Goal: Information Seeking & Learning: Learn about a topic

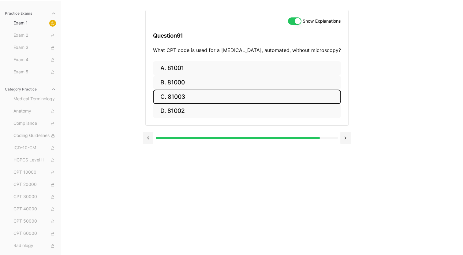
click at [250, 95] on button "C. 81003" at bounding box center [247, 97] width 188 height 14
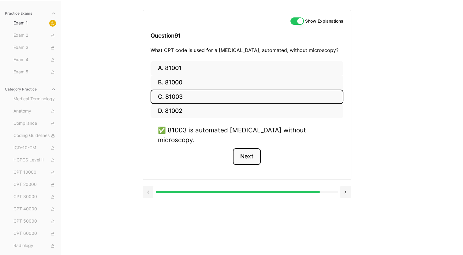
click at [249, 148] on button "Next" at bounding box center [247, 156] width 28 height 17
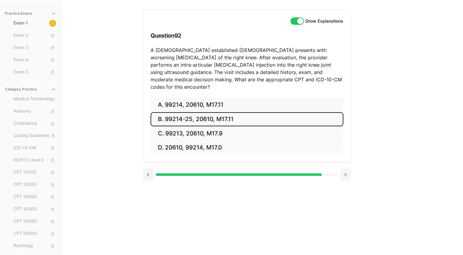
click at [175, 112] on button "B. 99214-25, 20610, M17.11" at bounding box center [246, 119] width 193 height 14
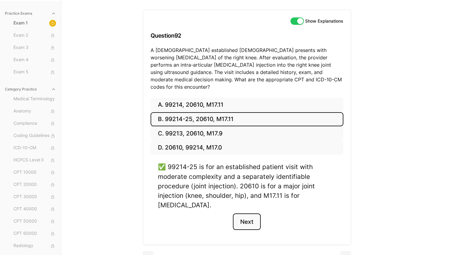
click at [250, 213] on button "Next" at bounding box center [247, 221] width 28 height 17
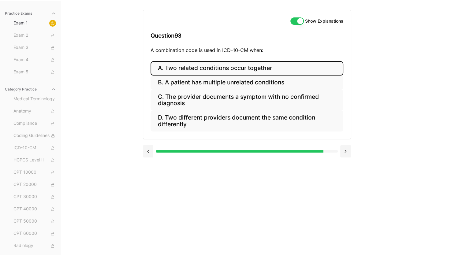
click at [209, 68] on button "A. Two related conditions occur together" at bounding box center [246, 68] width 193 height 14
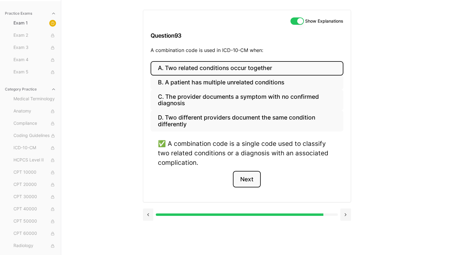
click at [246, 177] on button "Next" at bounding box center [247, 179] width 28 height 17
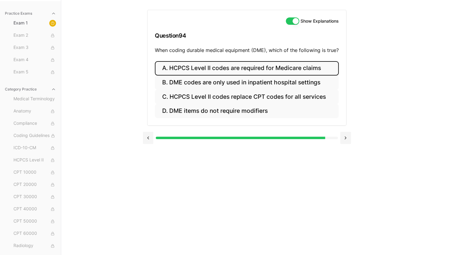
click at [220, 66] on button "A. HCPCS Level II codes are required for Medicare claims" at bounding box center [247, 68] width 184 height 14
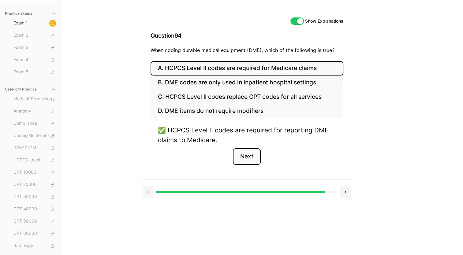
click at [244, 156] on button "Next" at bounding box center [247, 156] width 28 height 17
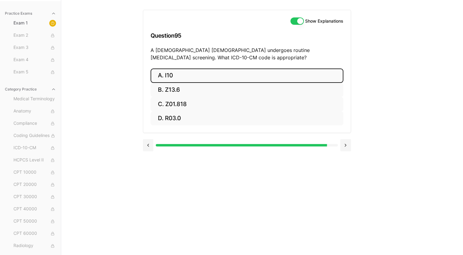
click at [203, 75] on button "A. I10" at bounding box center [246, 75] width 193 height 14
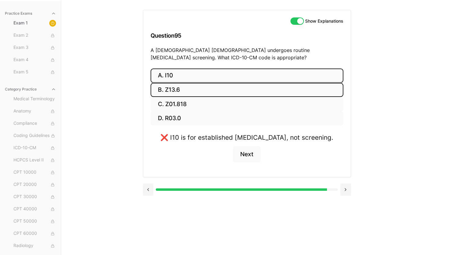
click at [196, 89] on button "B. Z13.6" at bounding box center [246, 90] width 193 height 14
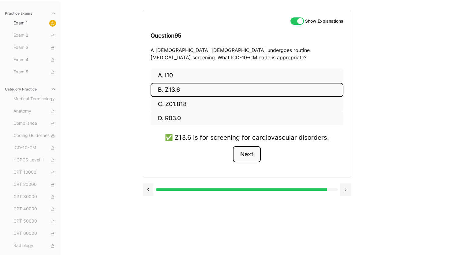
click at [246, 154] on button "Next" at bounding box center [247, 154] width 28 height 17
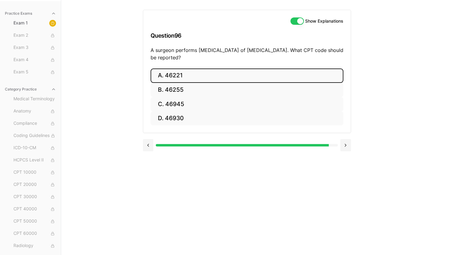
click at [183, 73] on button "A. 46221" at bounding box center [246, 75] width 193 height 14
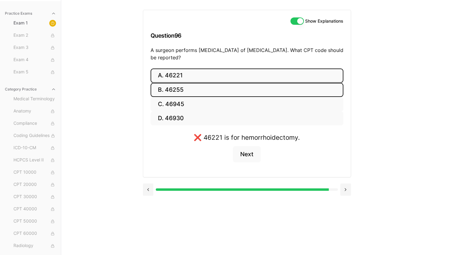
click at [219, 95] on button "B. 46255" at bounding box center [246, 90] width 193 height 14
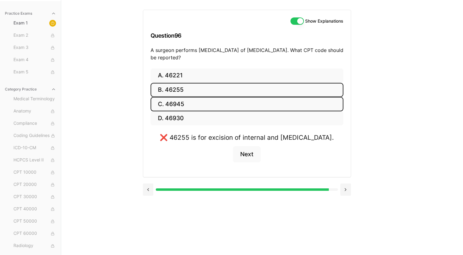
click at [209, 104] on button "C. 46945" at bounding box center [246, 104] width 193 height 14
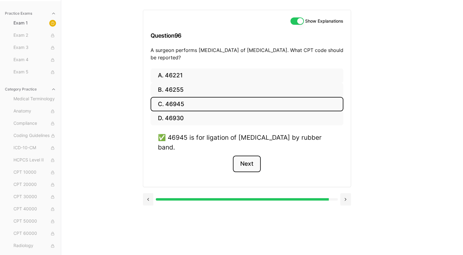
click at [243, 158] on button "Next" at bounding box center [247, 164] width 28 height 17
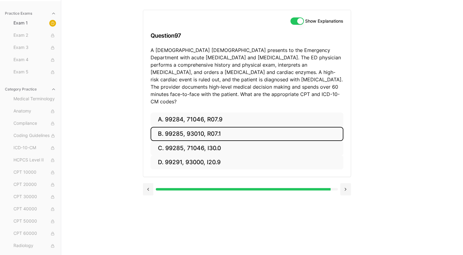
click at [209, 127] on button "B. 99285, 93010, R07.1" at bounding box center [246, 134] width 193 height 14
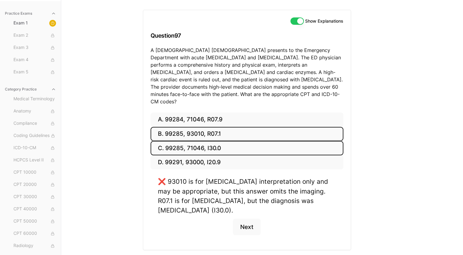
click at [203, 141] on button "C. 99285, 71046, I30.0" at bounding box center [246, 148] width 193 height 14
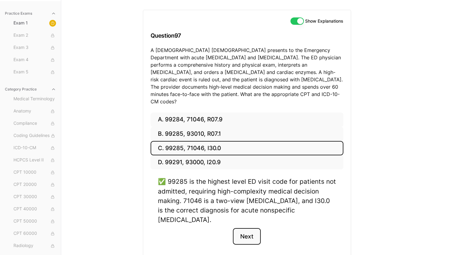
click at [248, 228] on button "Next" at bounding box center [247, 236] width 28 height 17
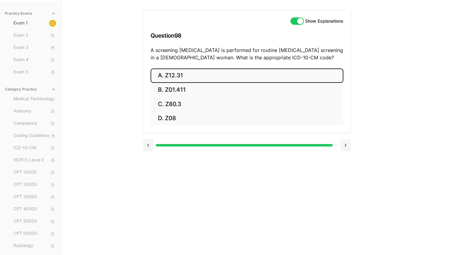
click at [241, 73] on button "A. Z12.31" at bounding box center [246, 75] width 193 height 14
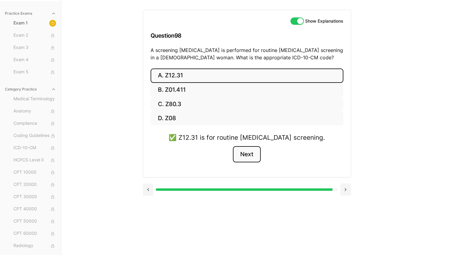
click at [245, 153] on button "Next" at bounding box center [247, 154] width 28 height 17
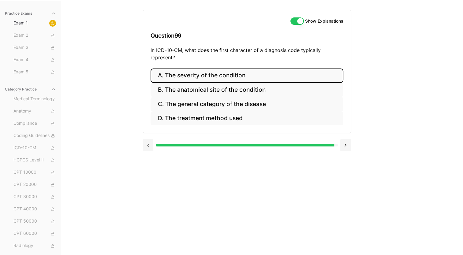
click at [196, 72] on button "A. The severity of the condition" at bounding box center [246, 75] width 193 height 14
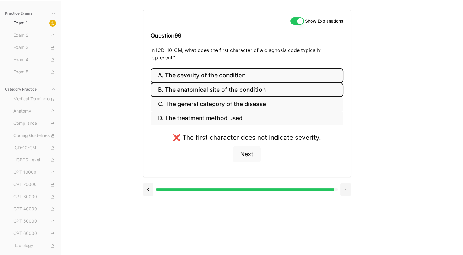
click at [192, 86] on button "B. The anatomical site of the condition" at bounding box center [246, 90] width 193 height 14
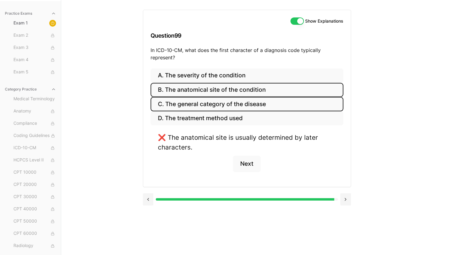
click at [193, 102] on button "C. The general category of the disease" at bounding box center [246, 104] width 193 height 14
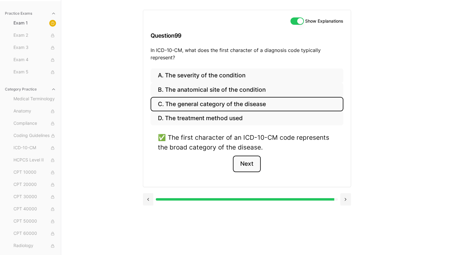
click at [252, 165] on button "Next" at bounding box center [247, 164] width 28 height 17
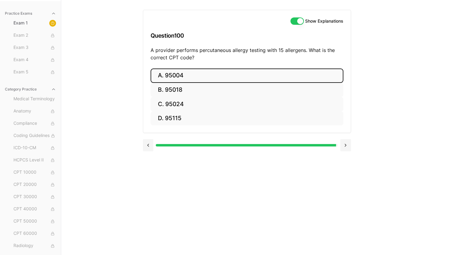
click at [214, 74] on button "A. 95004" at bounding box center [246, 75] width 193 height 14
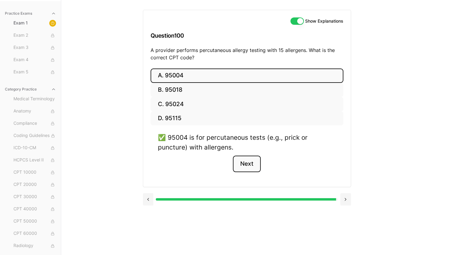
click at [250, 165] on button "Next" at bounding box center [247, 164] width 28 height 17
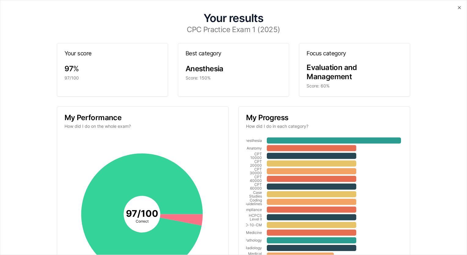
scroll to position [77, 0]
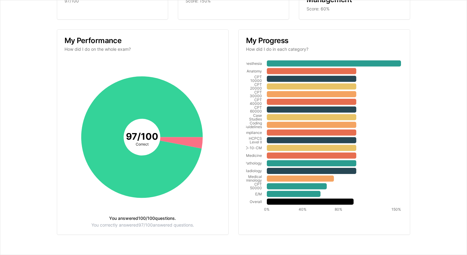
click at [141, 139] on tspan "97 / 100" at bounding box center [142, 136] width 32 height 11
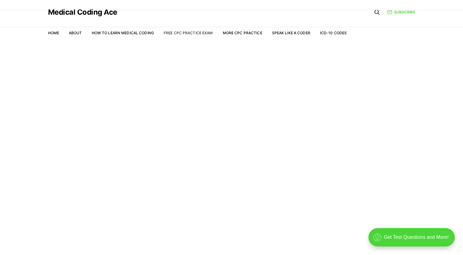
click at [184, 33] on link "Free CPC Practice Exam" at bounding box center [188, 33] width 49 height 5
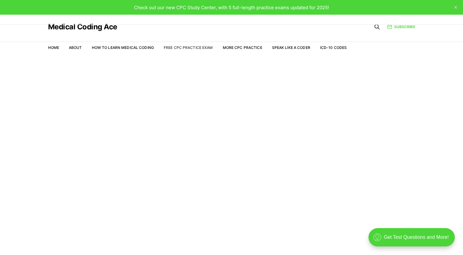
click at [190, 45] on link "Free CPC Practice Exam" at bounding box center [188, 47] width 49 height 5
click at [189, 47] on link "Free CPC Practice Exam" at bounding box center [188, 47] width 49 height 5
click at [242, 6] on span "Check out our new CPC Study Center, with 5 full-length practice exams updated f…" at bounding box center [231, 8] width 195 height 6
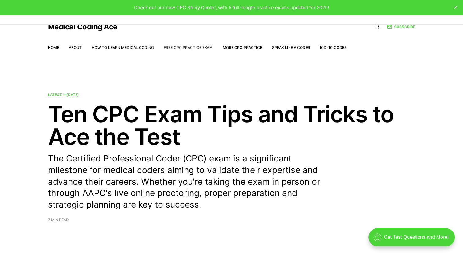
click at [189, 46] on link "Free CPC Practice Exam" at bounding box center [188, 47] width 49 height 5
